Goal: Check status

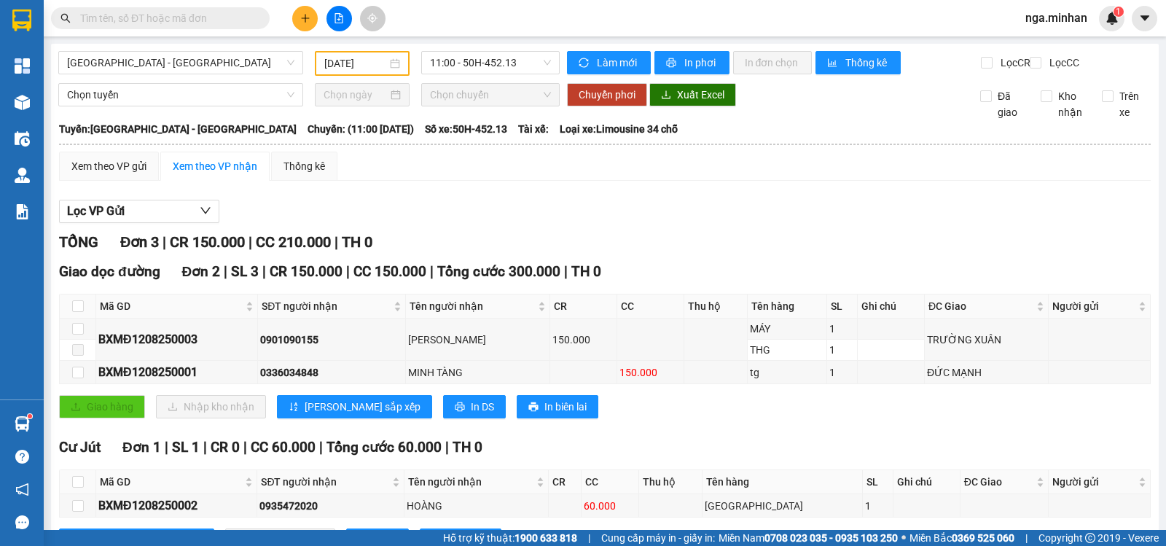
click at [450, 50] on div "[GEOGRAPHIC_DATA] - Đắk Nông [DATE] 11:00 - 50H-452.13 Làm mới In phơi In đơn c…" at bounding box center [605, 314] width 1108 height 541
click at [348, 65] on input "[DATE]" at bounding box center [355, 63] width 63 height 16
click at [351, 63] on input "[DATE]" at bounding box center [355, 63] width 63 height 16
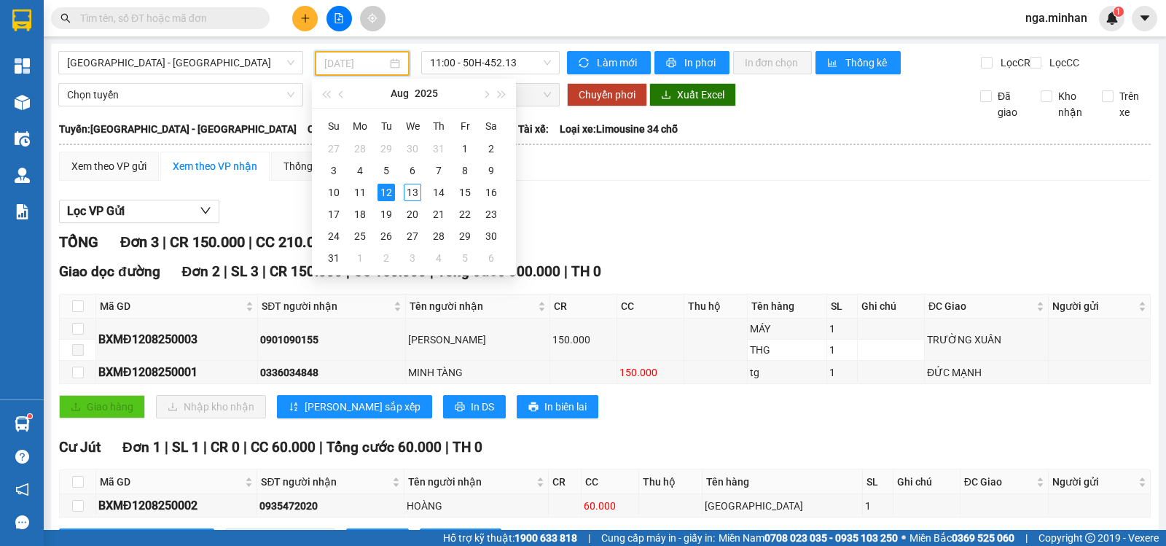
type input "[DATE]"
click at [777, 243] on div "TỔNG Đơn 3 | CR 150.000 | CC 210.000 | TH 0" at bounding box center [605, 242] width 1092 height 23
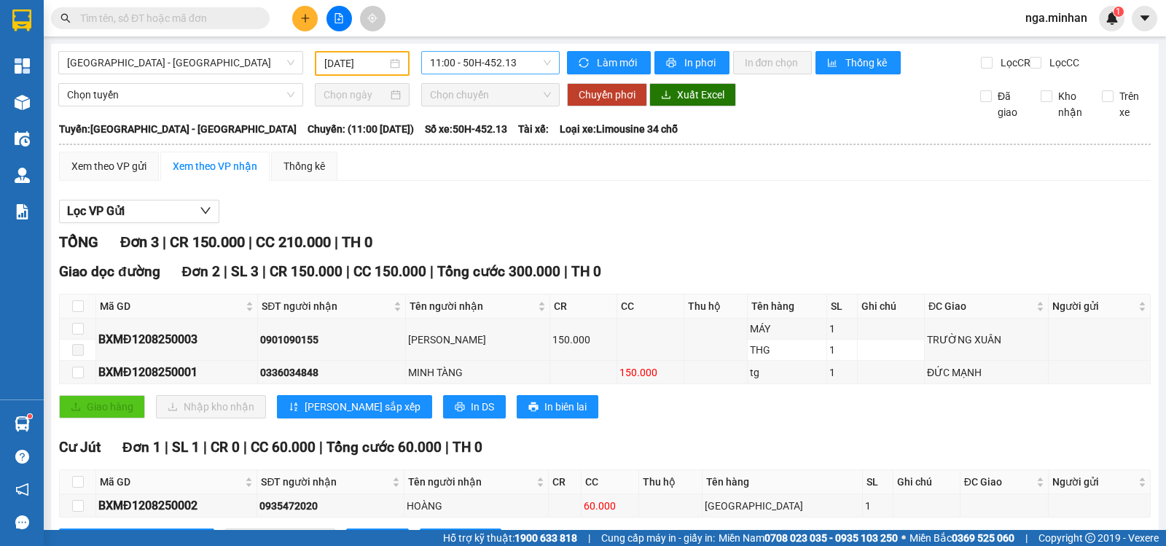
click at [475, 56] on span "11:00 - 50H-452.13" at bounding box center [490, 63] width 120 height 22
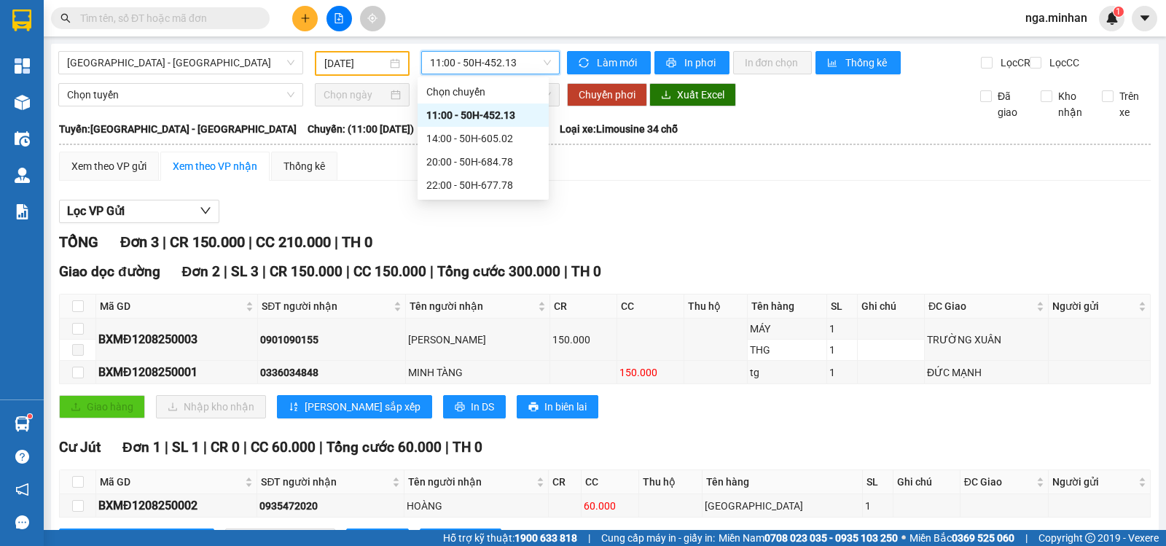
click at [475, 56] on span "11:00 - 50H-452.13" at bounding box center [490, 63] width 120 height 22
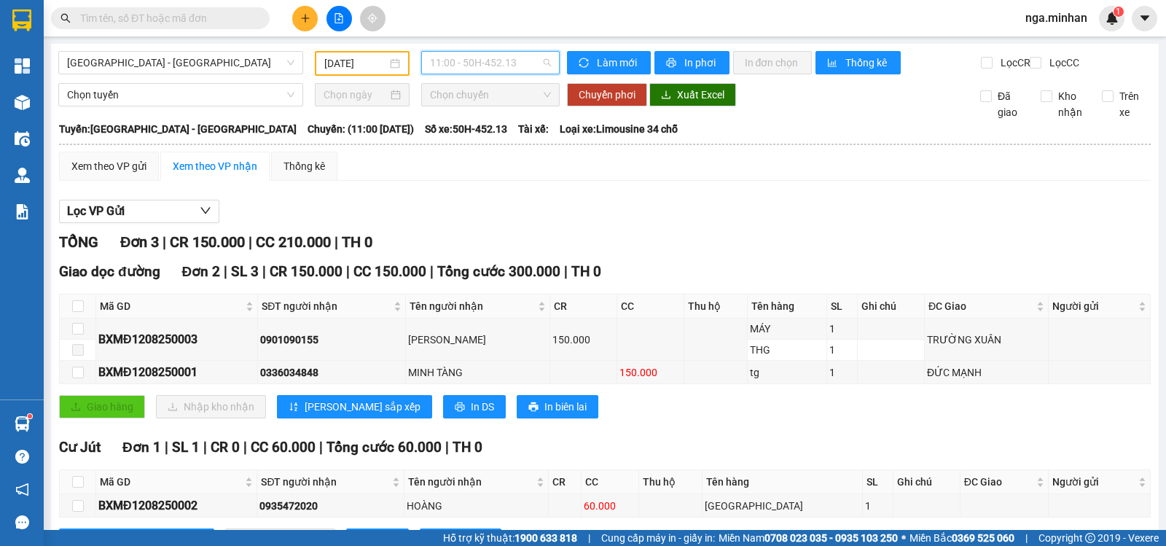
click at [484, 72] on span "11:00 - 50H-452.13" at bounding box center [490, 63] width 120 height 22
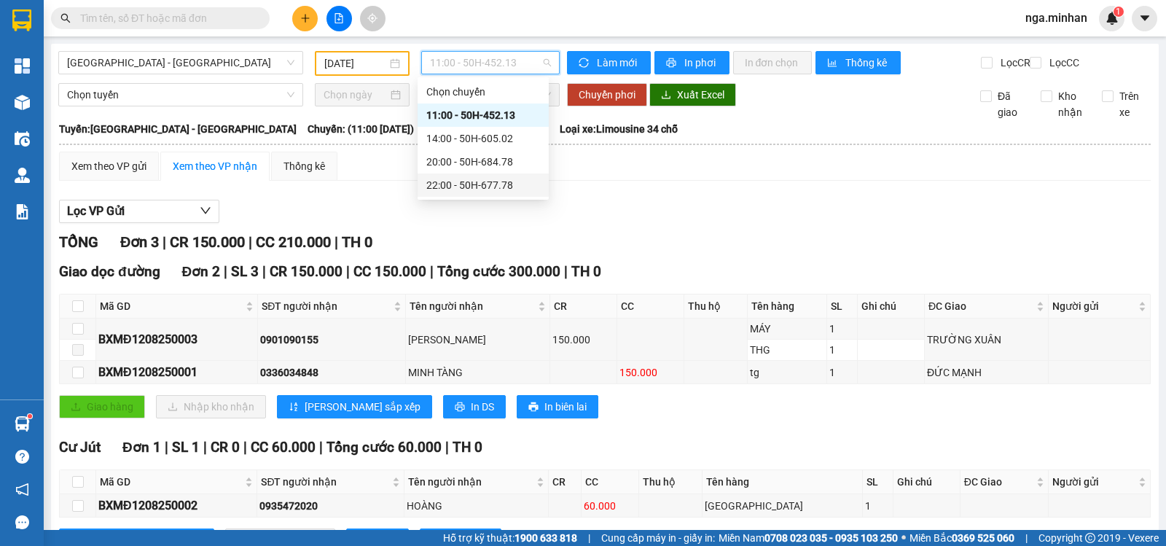
click at [507, 180] on div "22:00 - 50H-677.78" at bounding box center [483, 185] width 114 height 16
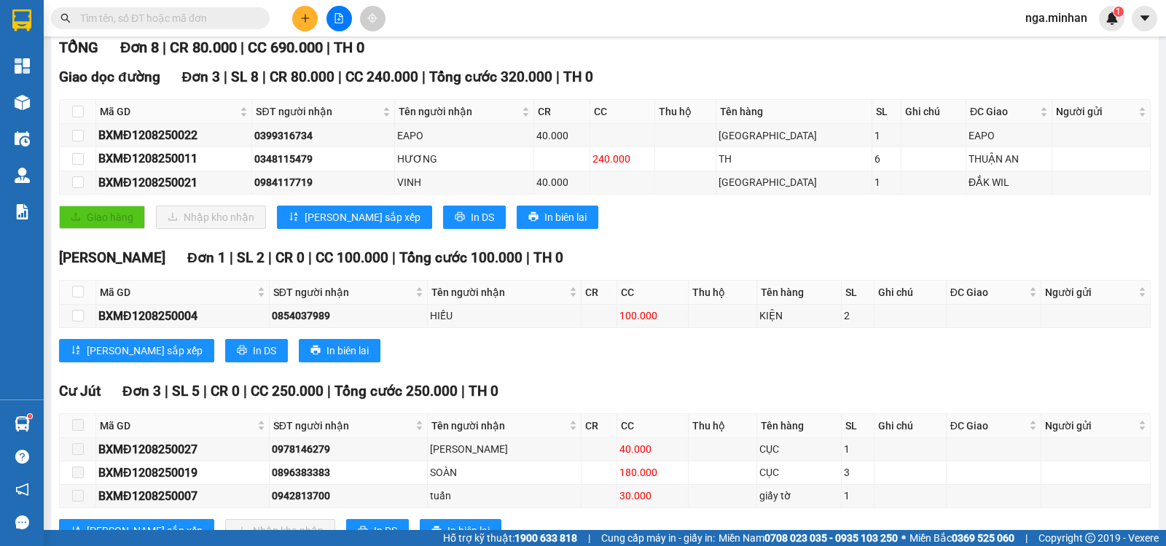
scroll to position [388, 0]
